Goal: Information Seeking & Learning: Learn about a topic

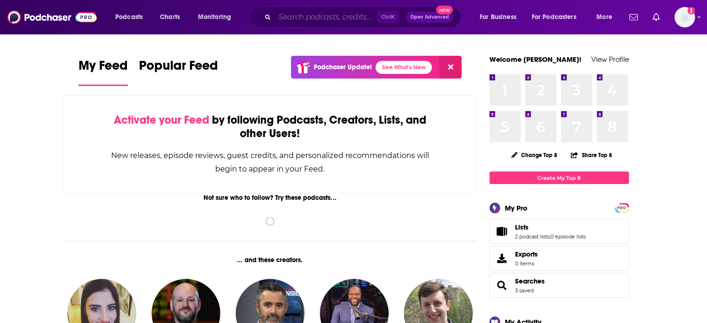
click at [327, 14] on input "Search podcasts, credits, & more..." at bounding box center [326, 17] width 102 height 15
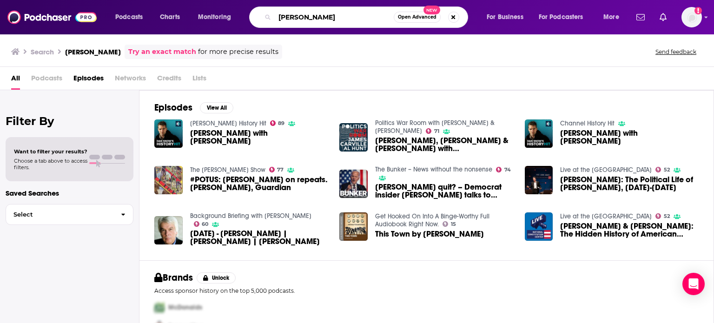
drag, startPoint x: 365, startPoint y: 18, endPoint x: 249, endPoint y: 11, distance: 115.9
click at [249, 11] on div "Podcasts Charts Monitoring [PERSON_NAME] Open Advanced New For Business For Pod…" at bounding box center [368, 17] width 519 height 21
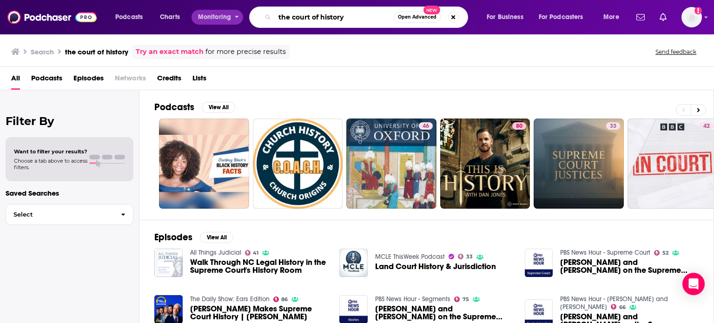
drag, startPoint x: 353, startPoint y: 19, endPoint x: 197, endPoint y: 12, distance: 155.8
click at [197, 12] on div "Podcasts Charts Monitoring the court of history Open Advanced New For Business …" at bounding box center [368, 17] width 519 height 21
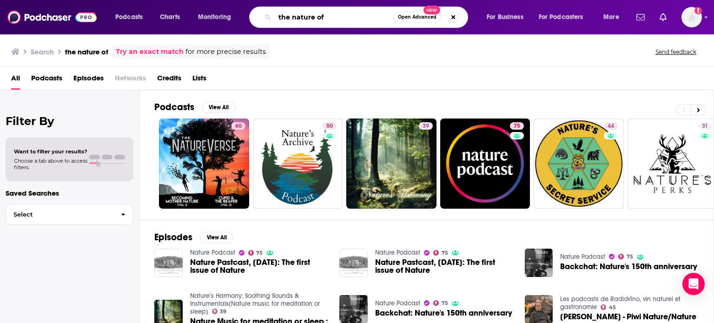
click at [345, 19] on input "the nature of" at bounding box center [334, 17] width 119 height 15
type input "the nature of [PERSON_NAME]"
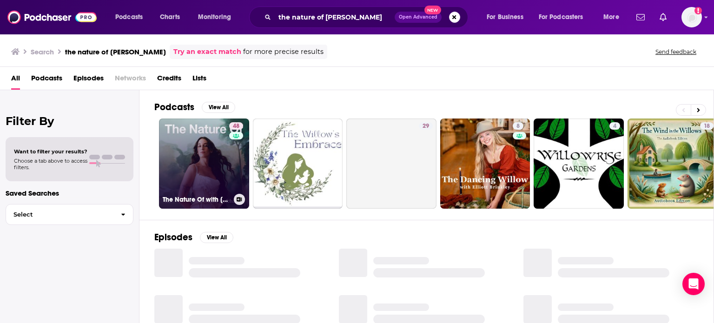
click at [223, 161] on link "48 The Nature Of with [PERSON_NAME]" at bounding box center [204, 163] width 90 height 90
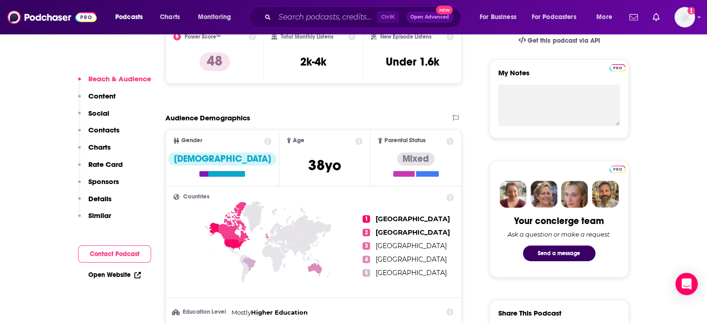
scroll to position [372, 0]
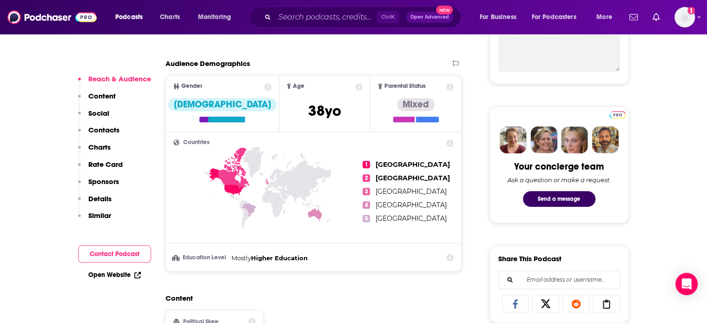
drag, startPoint x: 300, startPoint y: 207, endPoint x: 342, endPoint y: 44, distance: 168.4
click at [303, 204] on icon at bounding box center [268, 204] width 190 height 115
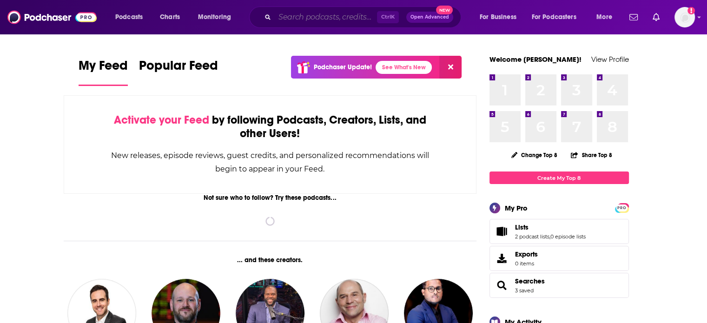
click at [283, 20] on input "Search podcasts, credits, & more..." at bounding box center [326, 17] width 102 height 15
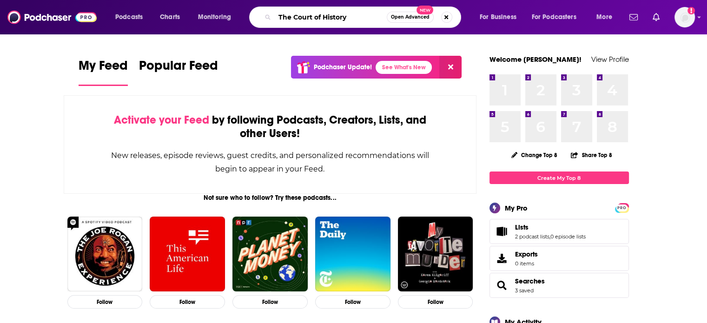
type input "The Court of History"
